Goal: Information Seeking & Learning: Learn about a topic

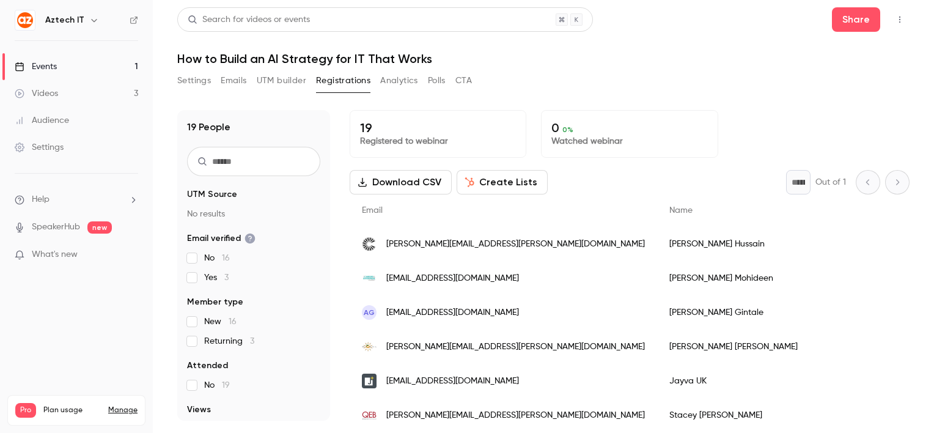
click at [64, 68] on link "Events 1" at bounding box center [76, 66] width 153 height 27
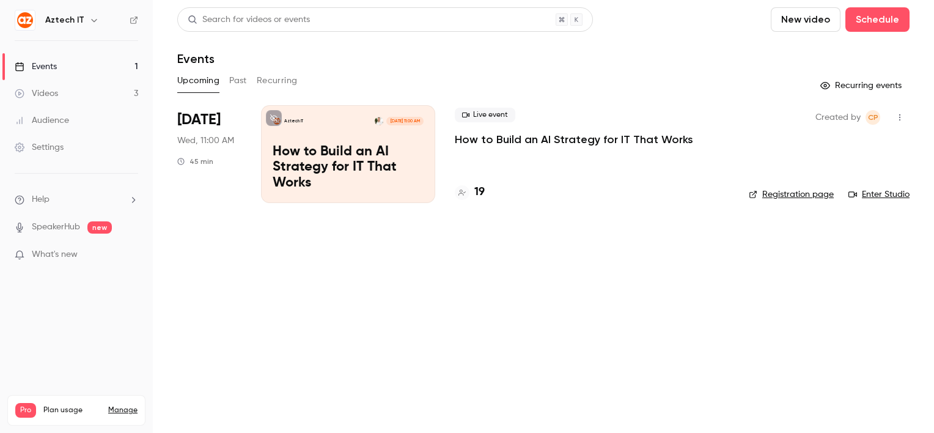
click at [357, 172] on p "How to Build an AI Strategy for IT That Works" at bounding box center [348, 167] width 151 height 47
